Goal: Task Accomplishment & Management: Complete application form

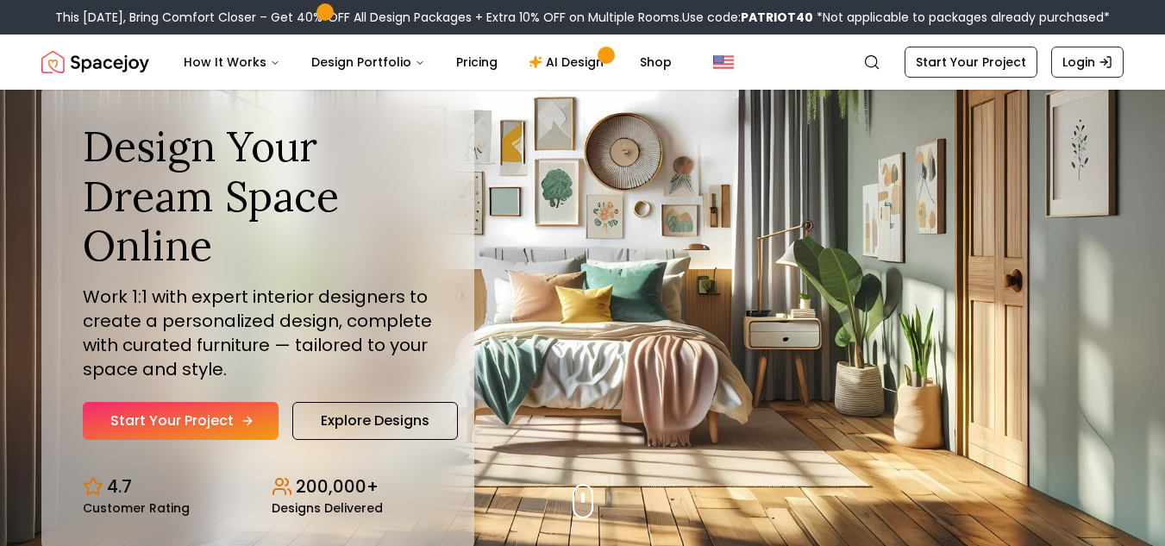
click at [153, 408] on link "Start Your Project" at bounding box center [181, 421] width 196 height 38
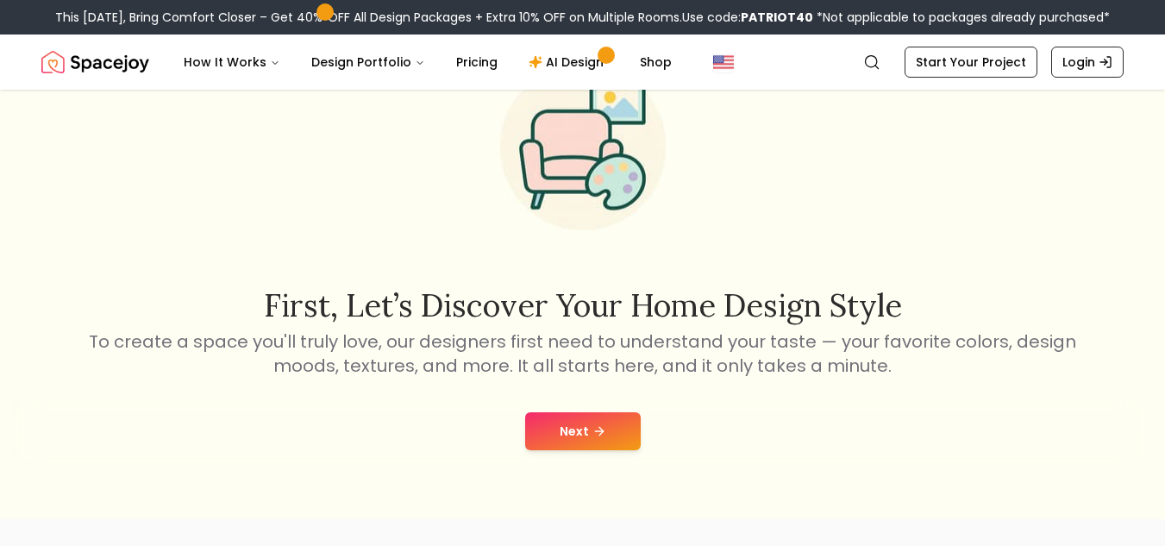
scroll to position [107, 0]
click at [550, 450] on div "Next" at bounding box center [582, 430] width 1137 height 66
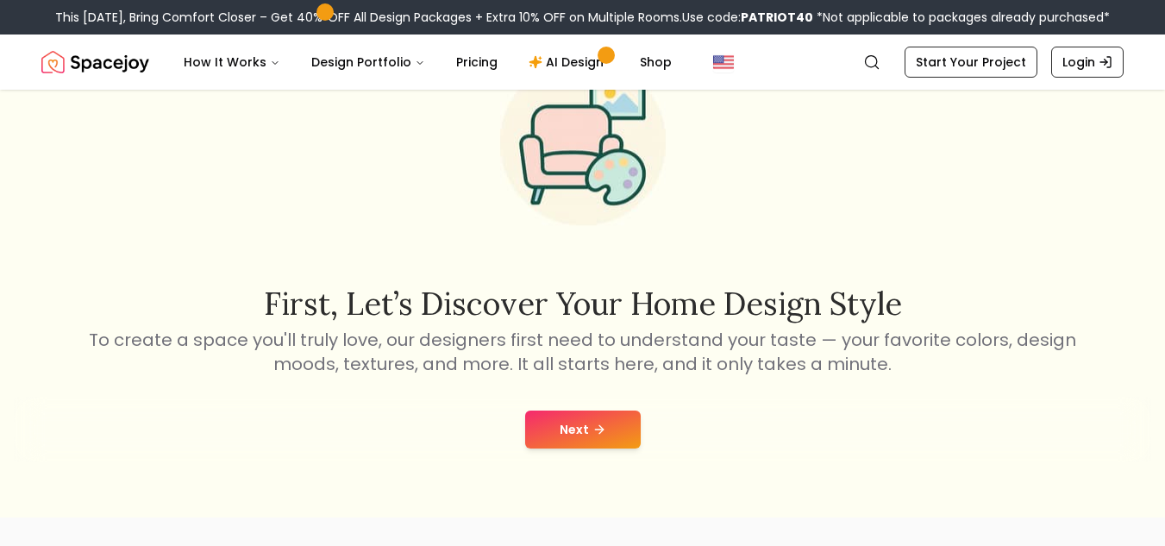
click at [602, 431] on icon at bounding box center [599, 429] width 14 height 14
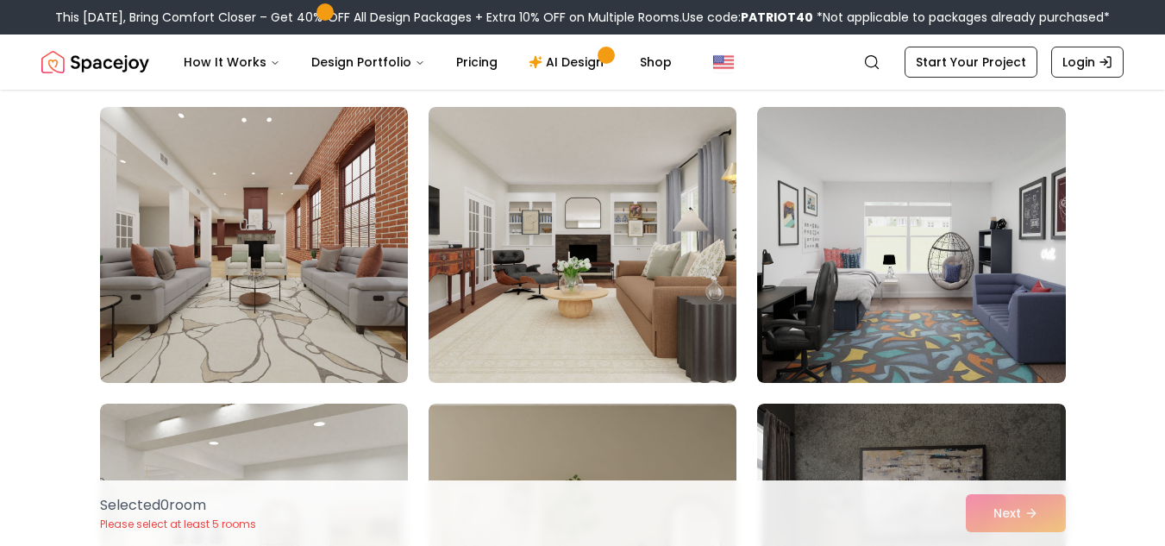
scroll to position [1018, 0]
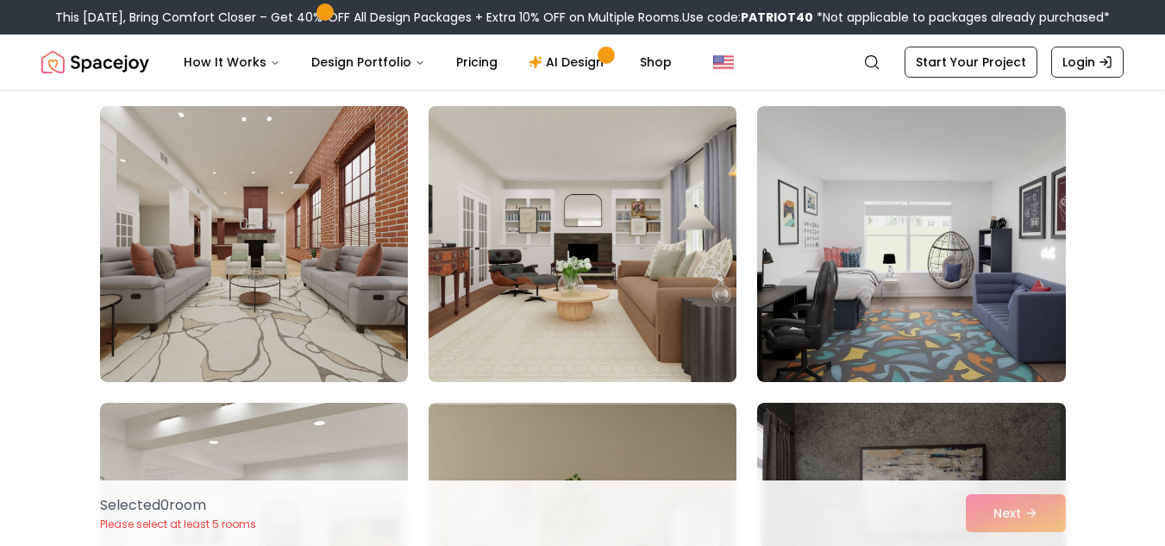
click at [642, 288] on img at bounding box center [582, 244] width 323 height 290
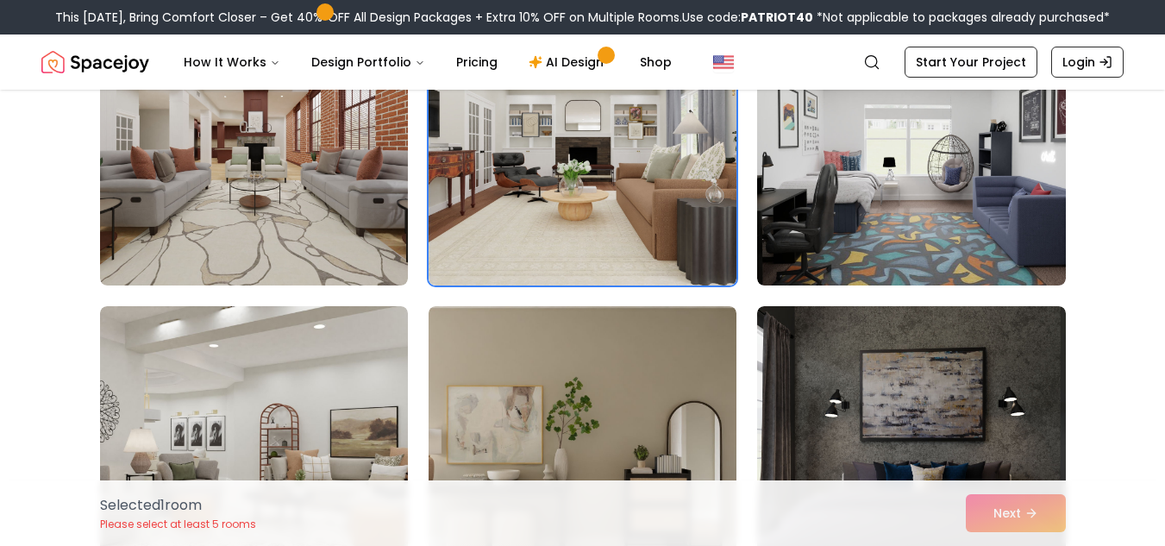
scroll to position [1105, 0]
